Goal: Transaction & Acquisition: Purchase product/service

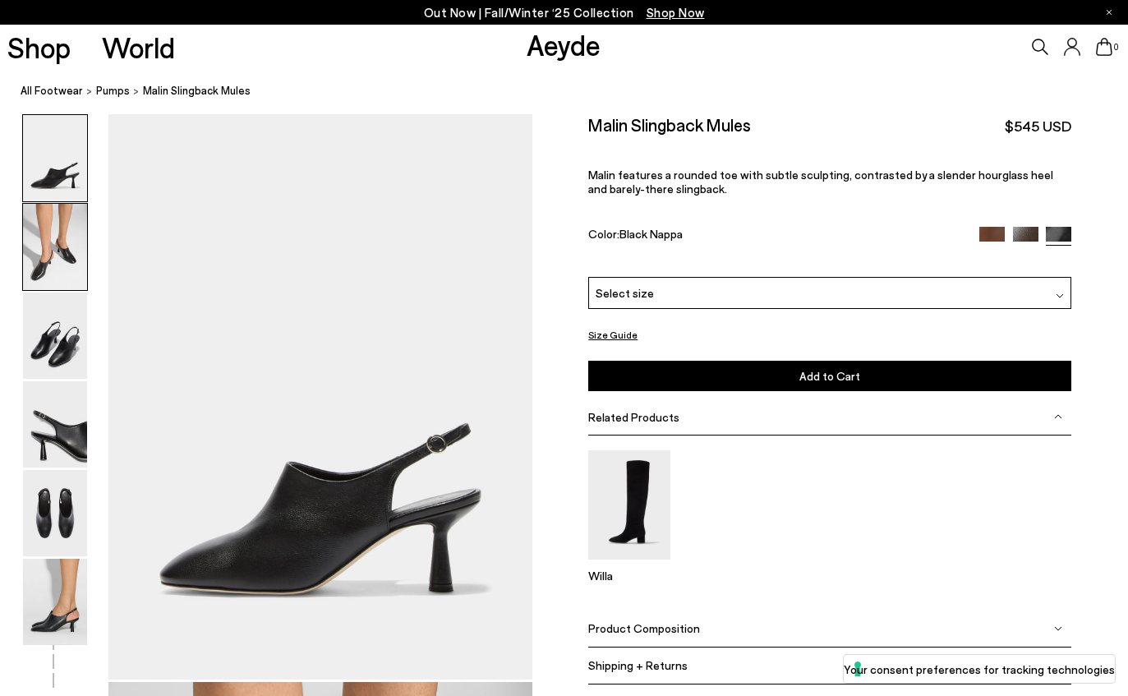
click at [58, 268] on img at bounding box center [55, 247] width 64 height 86
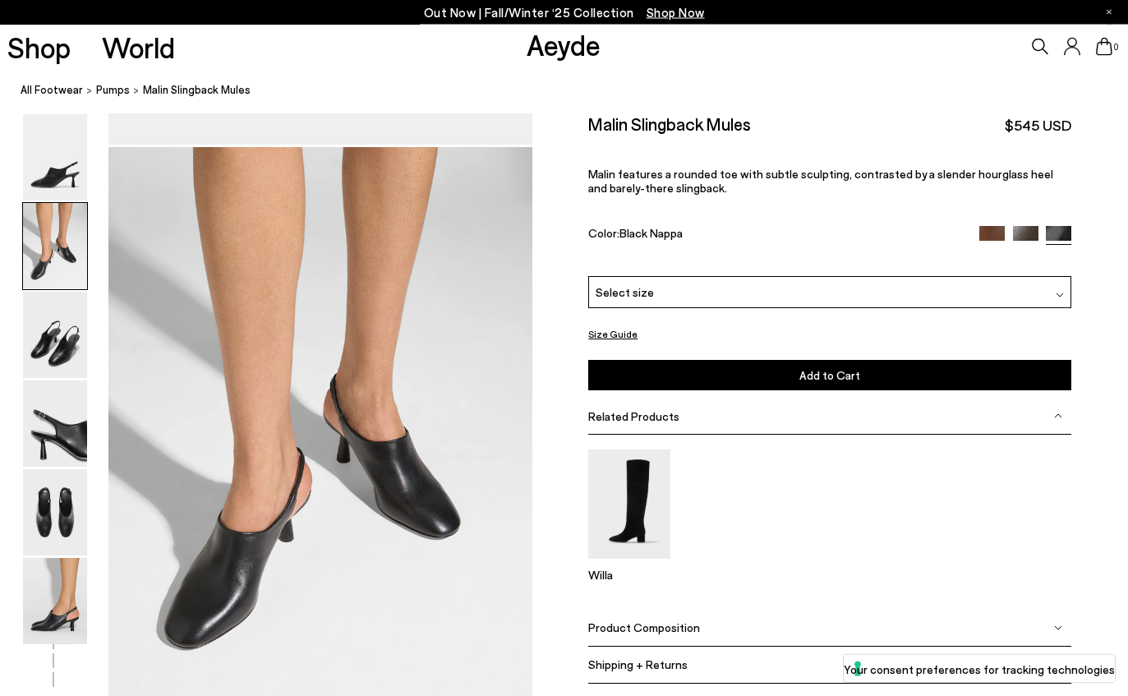
scroll to position [554, 0]
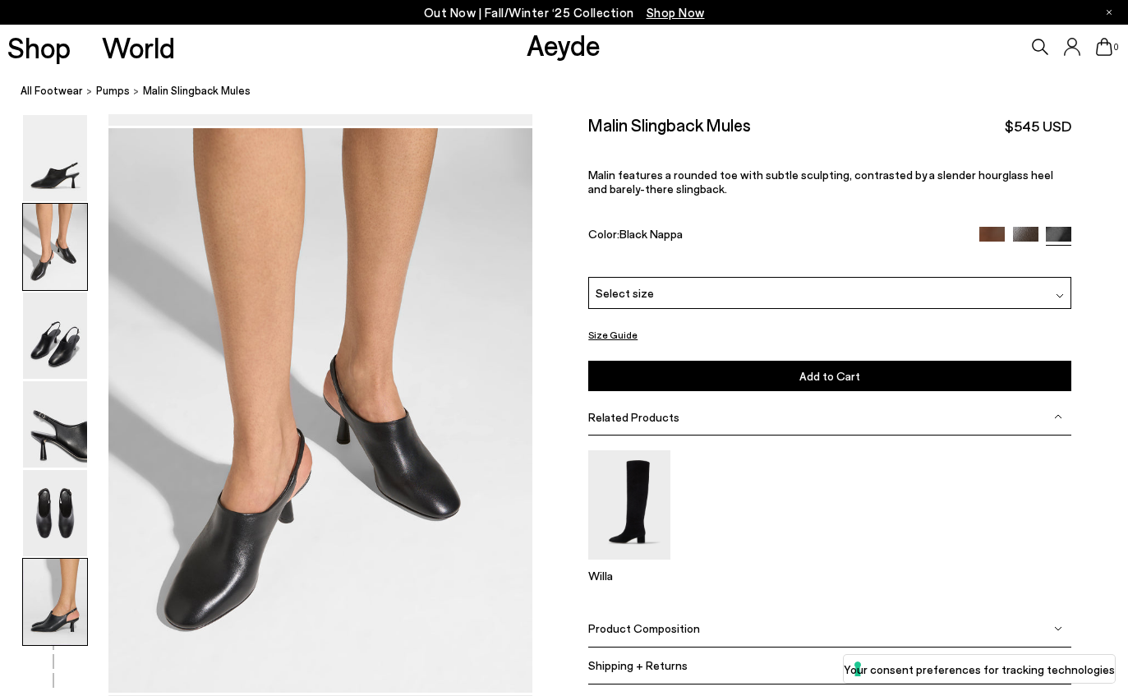
click at [71, 591] on img at bounding box center [55, 601] width 64 height 86
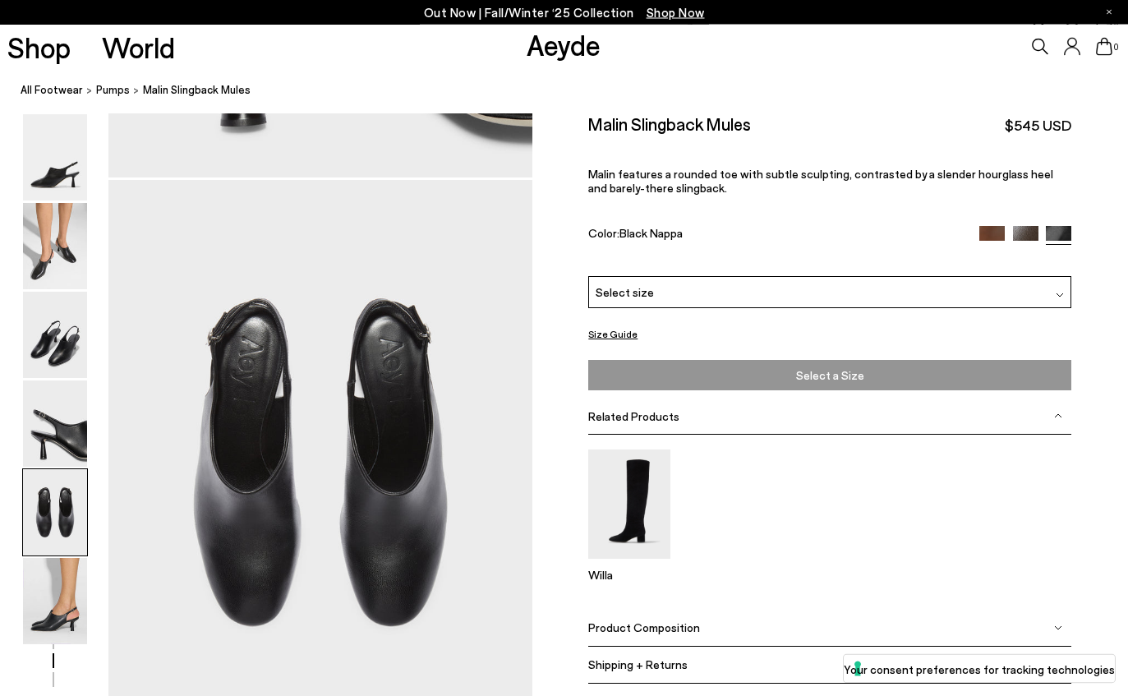
scroll to position [2203, 0]
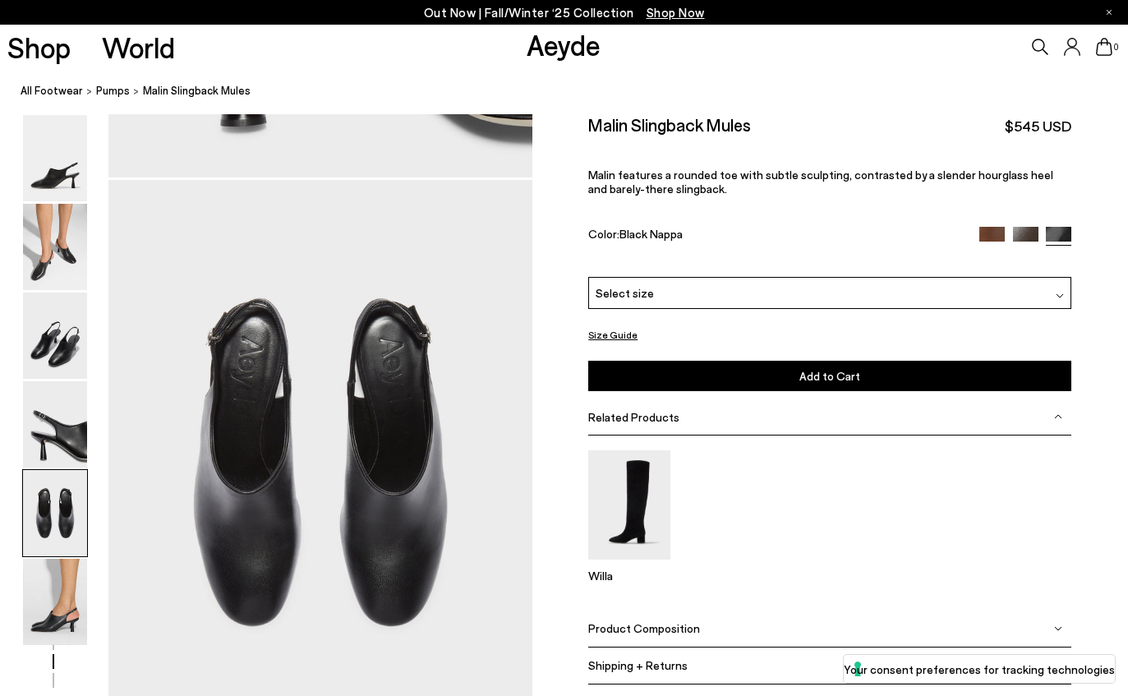
click at [995, 236] on img at bounding box center [991, 239] width 25 height 25
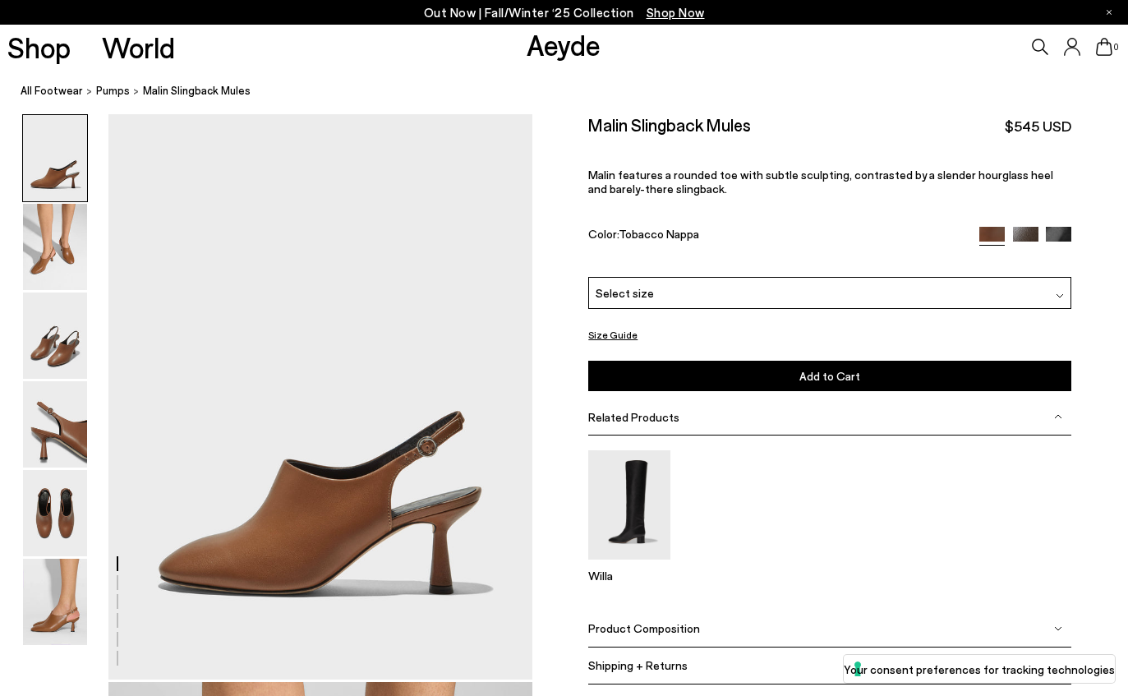
click at [1064, 232] on img at bounding box center [1058, 239] width 25 height 25
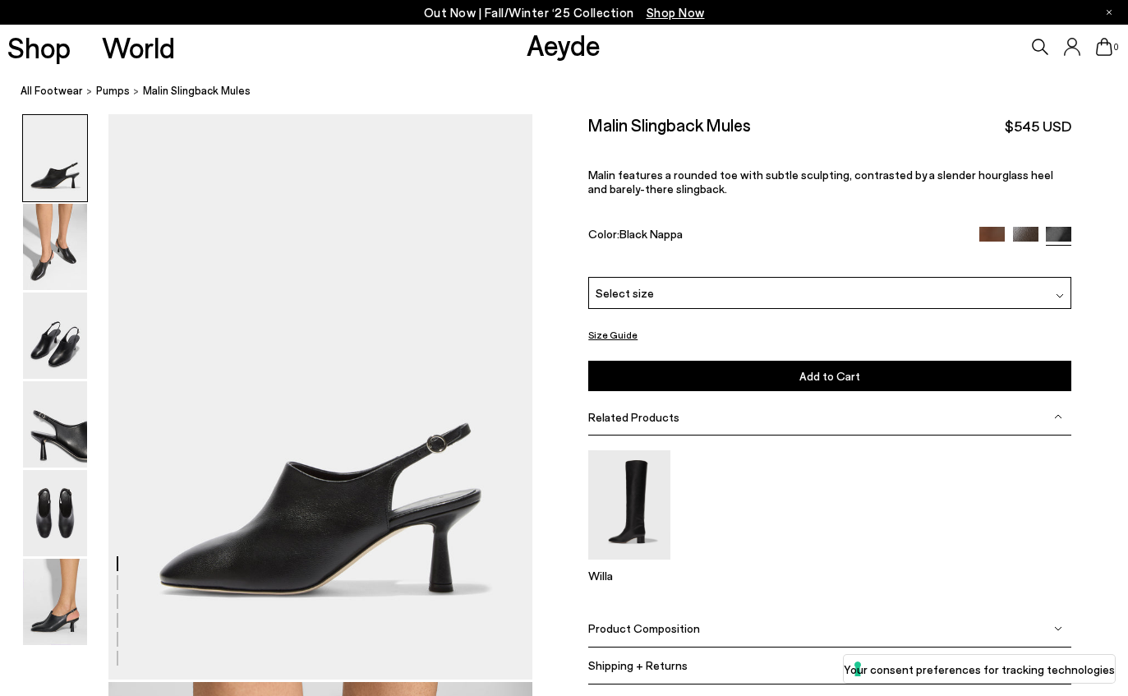
click at [945, 282] on div "Select size" at bounding box center [829, 293] width 483 height 32
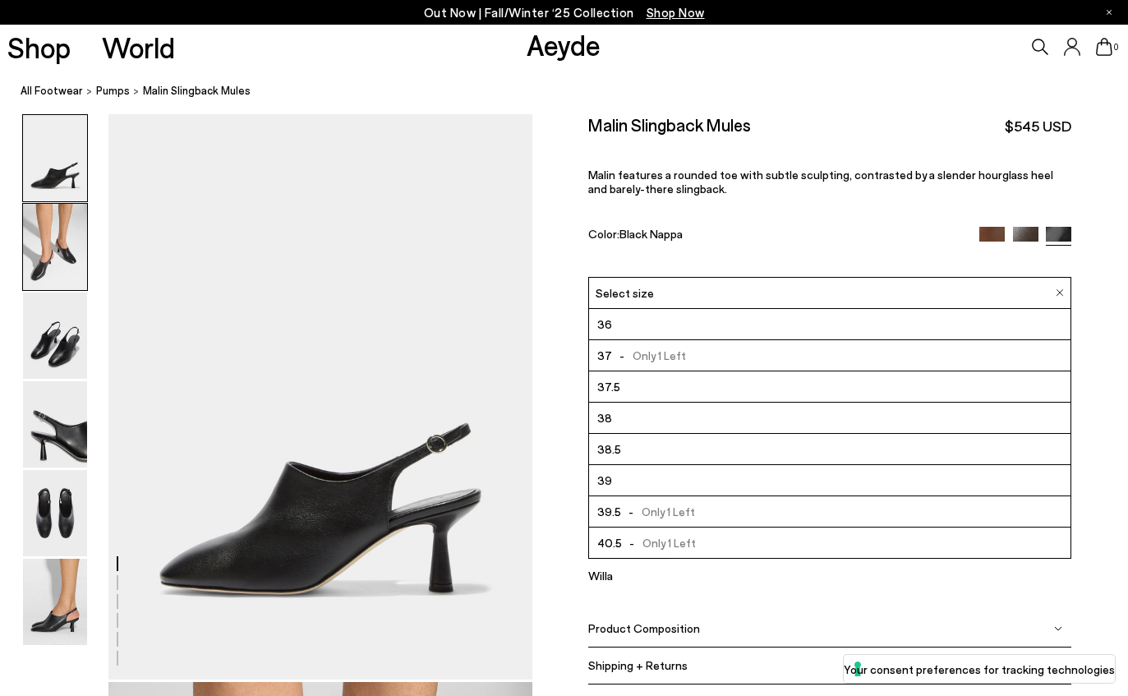
click at [75, 263] on img at bounding box center [55, 247] width 64 height 86
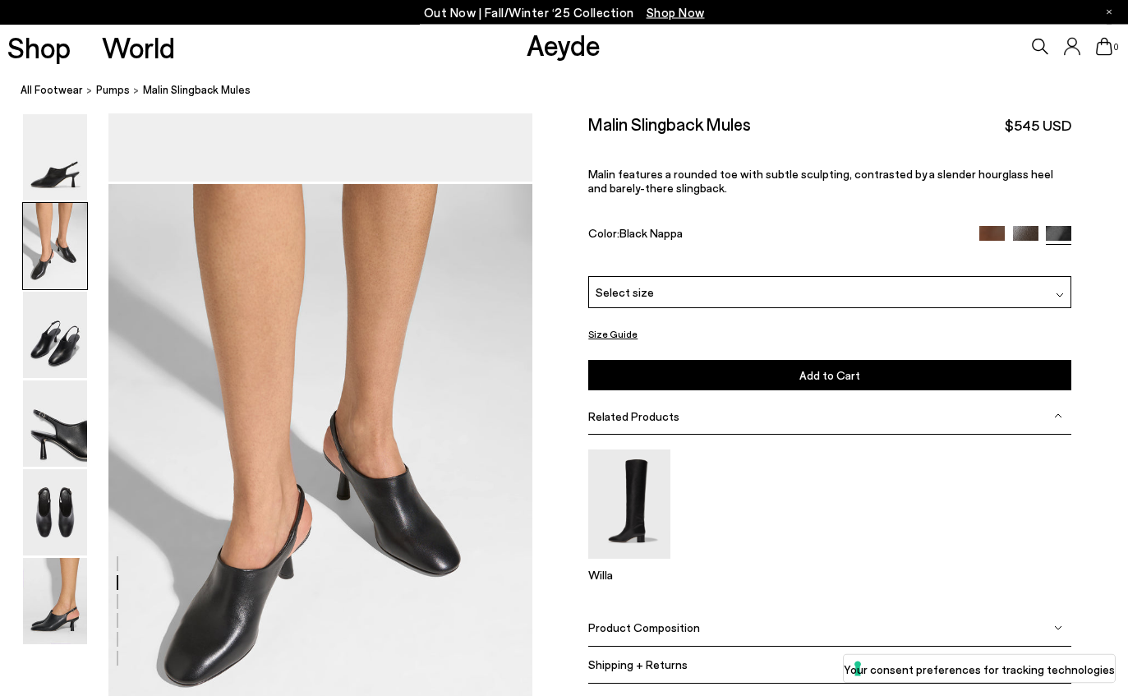
scroll to position [568, 0]
